Goal: Check status

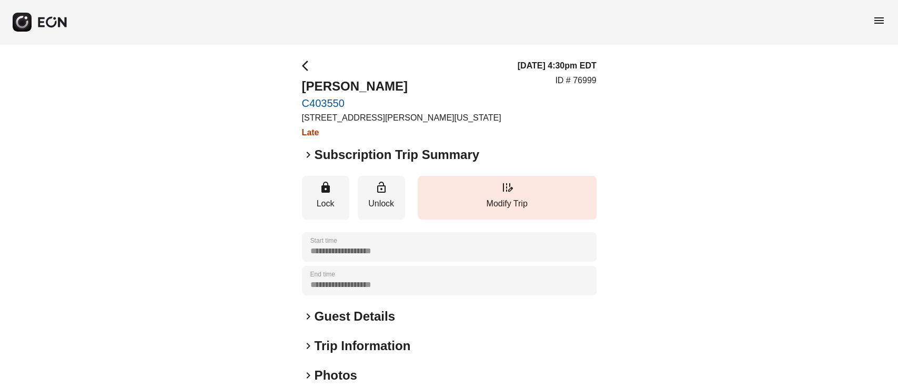
click at [461, 156] on h2 "Subscription Trip Summary" at bounding box center [396, 154] width 165 height 17
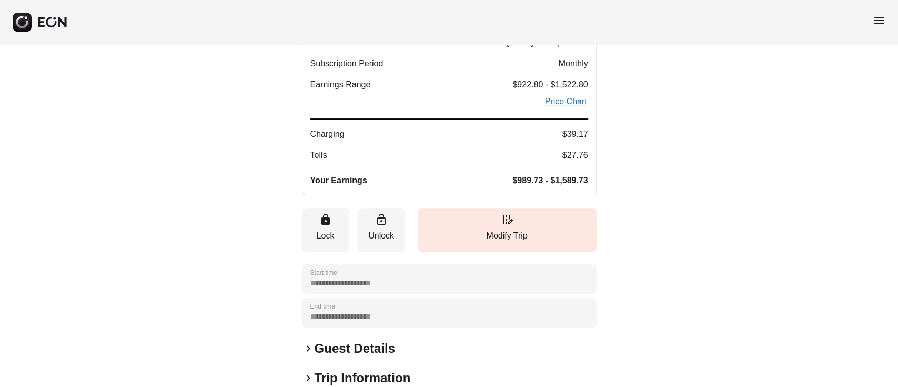
scroll to position [140, 0]
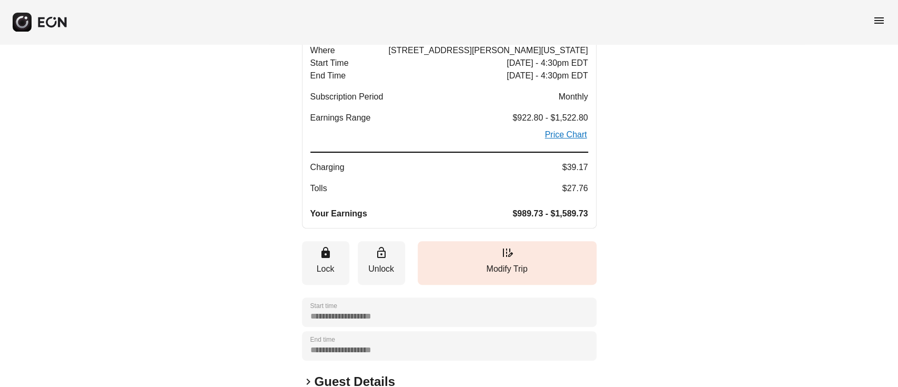
drag, startPoint x: 516, startPoint y: 218, endPoint x: 543, endPoint y: 217, distance: 27.4
click at [543, 217] on span "$989.73 - $1,589.73" at bounding box center [549, 213] width 75 height 13
click at [551, 204] on div "Where [STREET_ADDRESS][PERSON_NAME][US_STATE] Start Time [DATE] - 4:30pm EDT En…" at bounding box center [449, 132] width 278 height 176
click at [555, 205] on div "Where [STREET_ADDRESS][PERSON_NAME][US_STATE] Start Time [DATE] - 4:30pm EDT En…" at bounding box center [449, 132] width 278 height 176
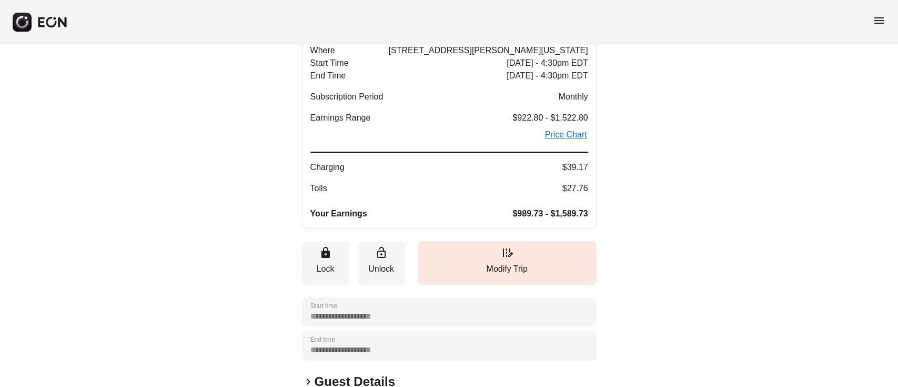
click at [555, 205] on div "Where [STREET_ADDRESS][PERSON_NAME][US_STATE] Start Time [DATE] - 4:30pm EDT En…" at bounding box center [449, 132] width 278 height 176
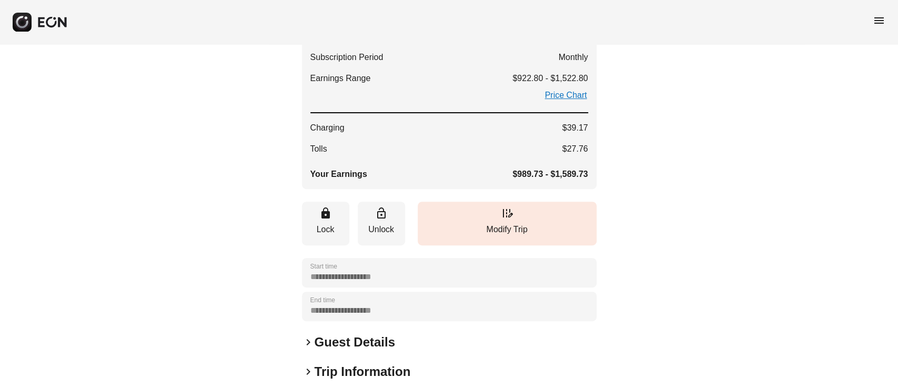
scroll to position [210, 0]
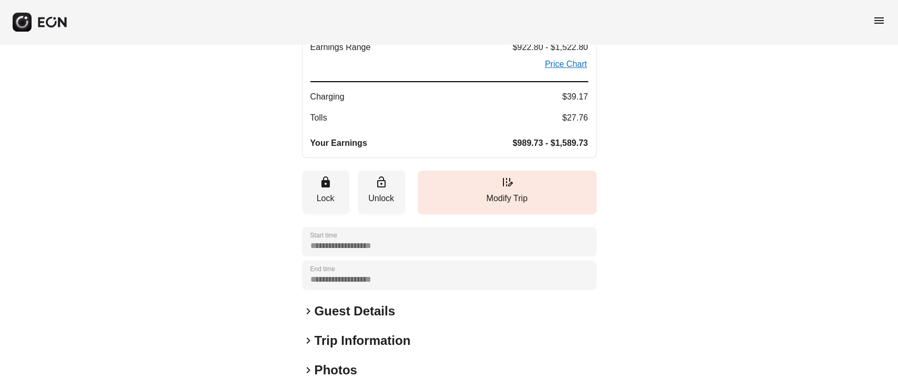
click at [564, 151] on button "Where [STREET_ADDRESS][PERSON_NAME][US_STATE] Start Time [DATE] - 4:30pm EDT En…" at bounding box center [449, 61] width 295 height 192
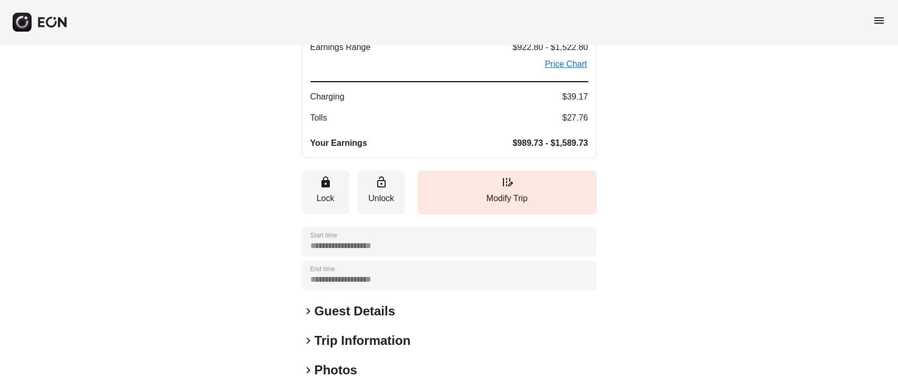
click at [564, 151] on button "Where [STREET_ADDRESS][PERSON_NAME][US_STATE] Start Time [DATE] - 4:30pm EDT En…" at bounding box center [449, 61] width 295 height 192
